Goal: Transaction & Acquisition: Purchase product/service

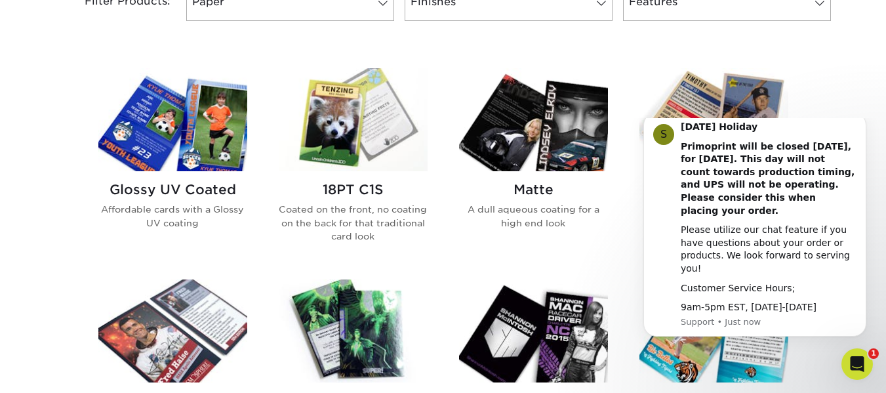
scroll to position [593, 0]
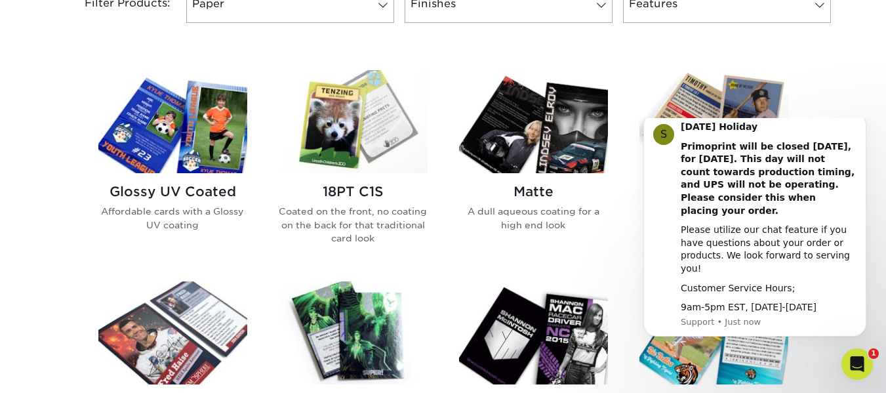
click at [203, 195] on h2 "Glossy UV Coated" at bounding box center [172, 192] width 149 height 16
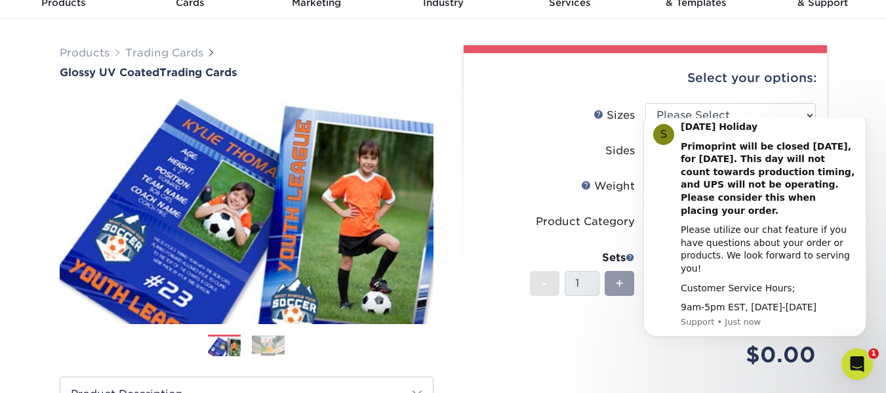
click at [802, 121] on html "S Labor Day Holiday Primoprint will be closed Monday, September 1st, for Labor …" at bounding box center [755, 237] width 262 height 239
click at [846, 125] on body "S Labor Day Holiday Primoprint will be closed Monday, September 1st, for Labor …" at bounding box center [755, 237] width 252 height 229
click at [842, 103] on div "Products Trading Cards Glossy UV Coated Trading Cards Previous Next /" at bounding box center [443, 369] width 886 height 701
click at [805, 114] on select "Please Select 2.5" x 3.5"" at bounding box center [730, 115] width 171 height 25
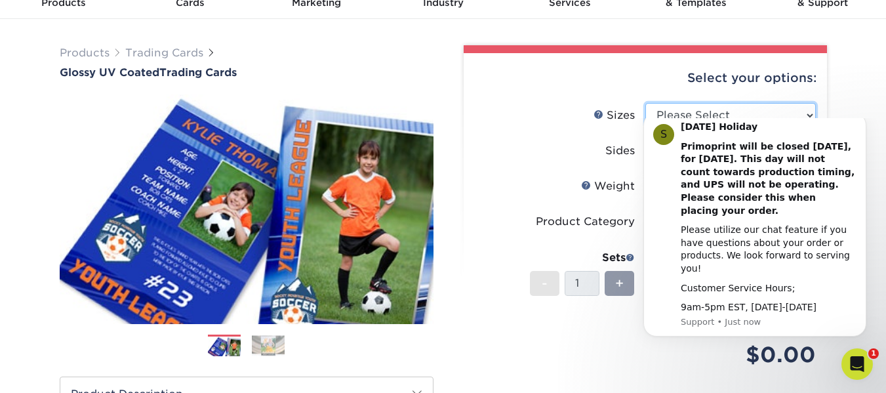
click at [805, 114] on select "Please Select 2.5" x 3.5"" at bounding box center [730, 115] width 171 height 25
select select "2.50x3.50"
click at [645, 103] on select "Please Select 2.5" x 3.5"" at bounding box center [730, 115] width 171 height 25
click at [860, 120] on icon "Dismiss notification" at bounding box center [862, 116] width 7 height 7
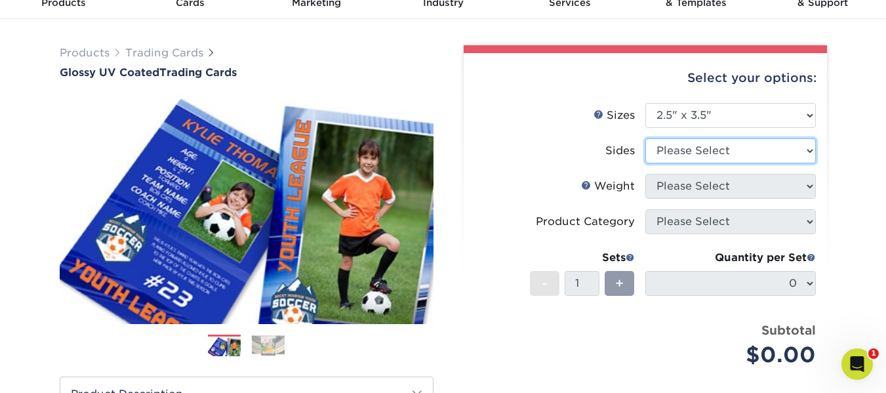
click at [807, 148] on select "Please Select Print Both Sides Print Front Only" at bounding box center [730, 150] width 171 height 25
select select "13abbda7-1d64-4f25-8bb2-c179b224825d"
click at [645, 138] on select "Please Select Print Both Sides Print Front Only" at bounding box center [730, 150] width 171 height 25
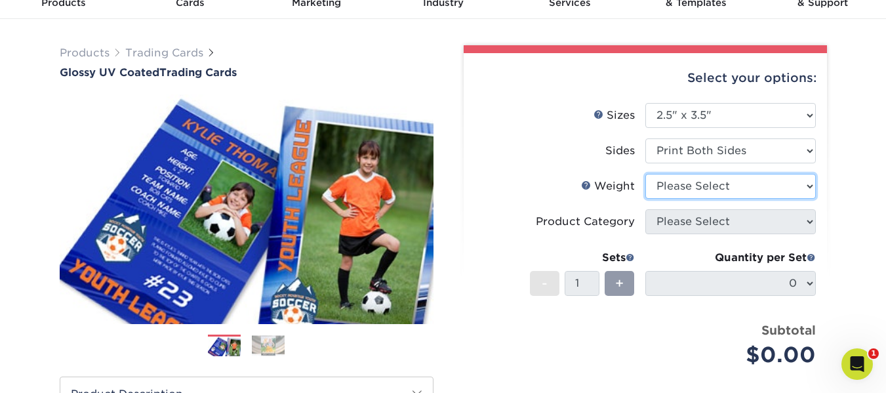
click at [804, 184] on select "Please Select 16PT 14PT 18PT C1S" at bounding box center [730, 186] width 171 height 25
select select "14PT"
click at [645, 174] on select "Please Select 16PT 14PT 18PT C1S" at bounding box center [730, 186] width 171 height 25
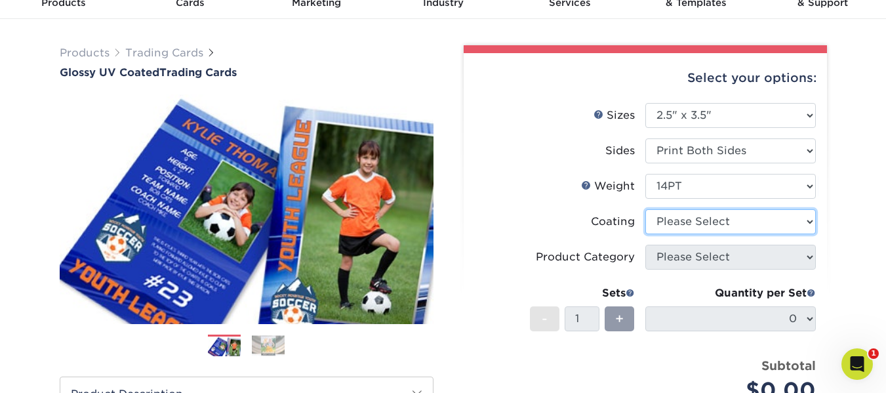
click at [809, 224] on select at bounding box center [730, 221] width 171 height 25
select select "1e8116af-acfc-44b1-83dc-8181aa338834"
click at [645, 209] on select at bounding box center [730, 221] width 171 height 25
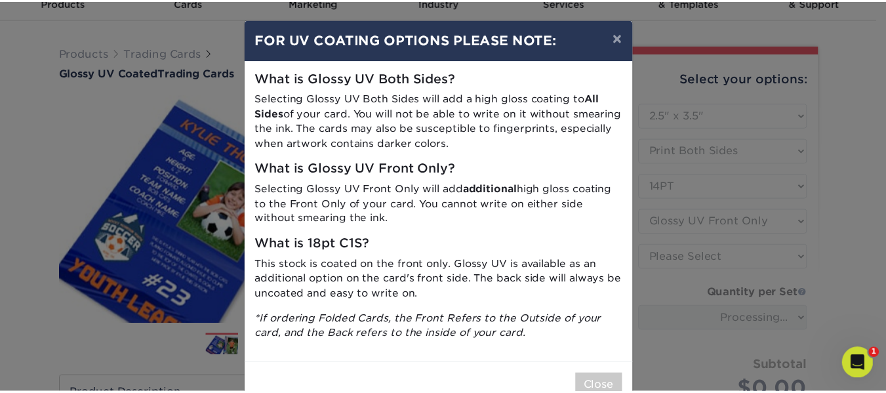
scroll to position [36, 0]
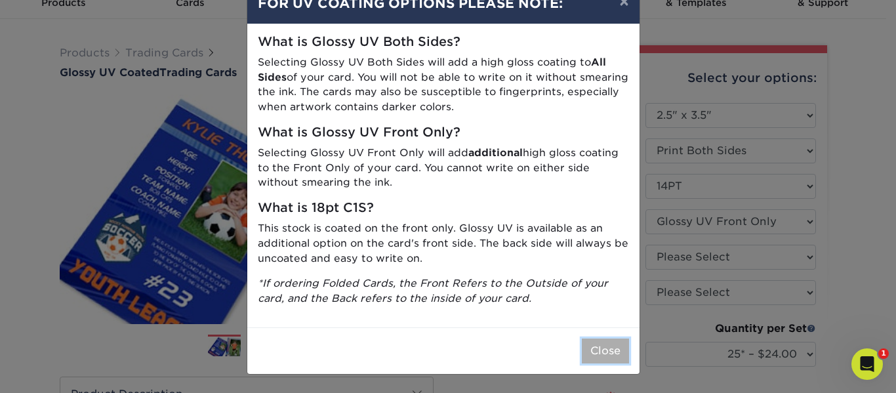
click at [615, 350] on button "Close" at bounding box center [605, 350] width 47 height 25
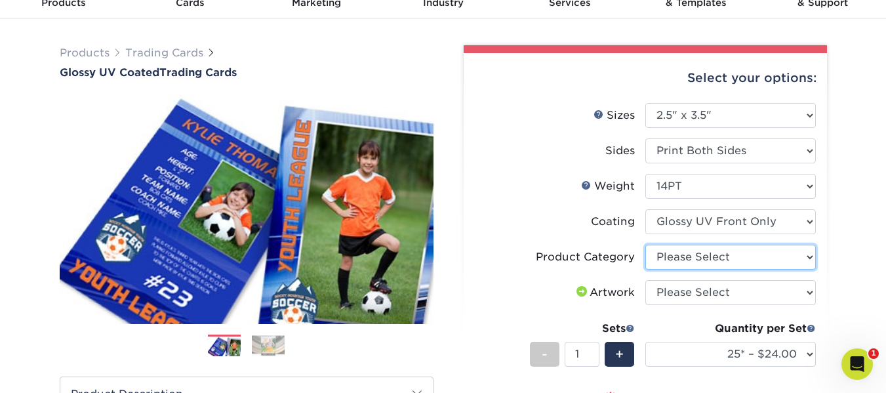
click at [808, 262] on select "Please Select Trading Cards" at bounding box center [730, 257] width 171 height 25
select select "c2f9bce9-36c2-409d-b101-c29d9d031e18"
click at [645, 245] on select "Please Select Trading Cards" at bounding box center [730, 257] width 171 height 25
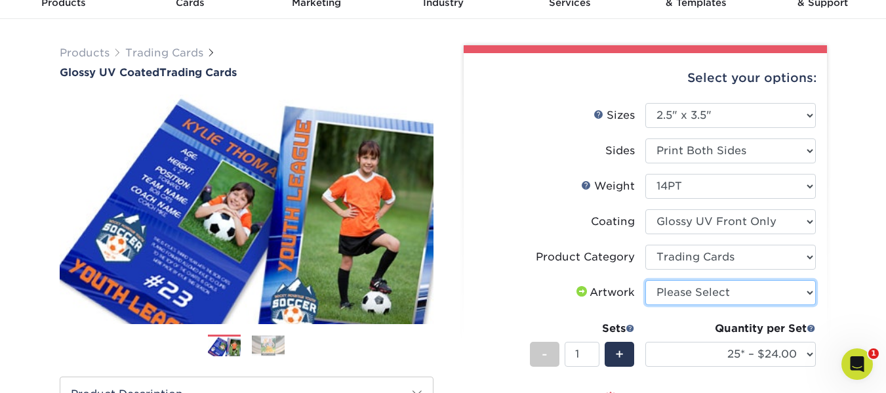
click at [807, 285] on select "Please Select I will upload files I need a design - $100" at bounding box center [730, 292] width 171 height 25
drag, startPoint x: 367, startPoint y: 31, endPoint x: 79, endPoint y: -69, distance: 304.7
